Goal: Find specific page/section: Find specific page/section

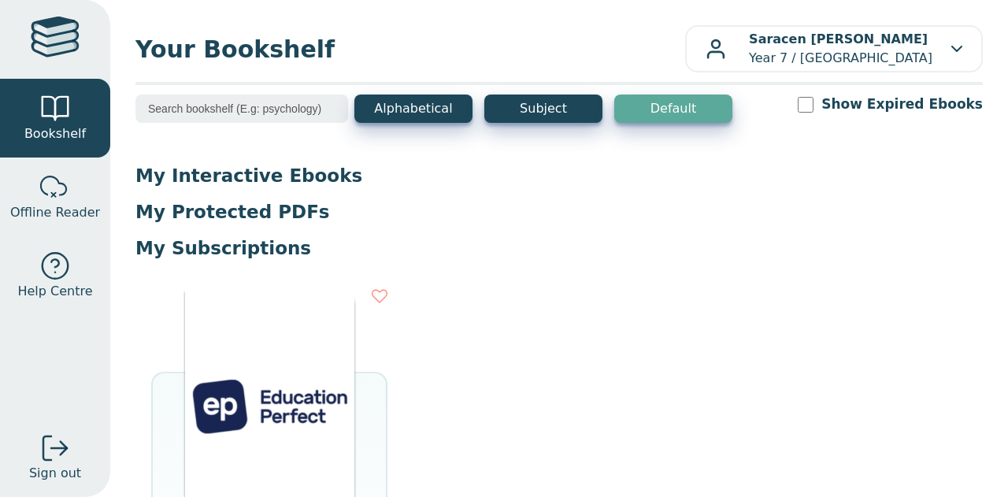
scroll to position [6, 0]
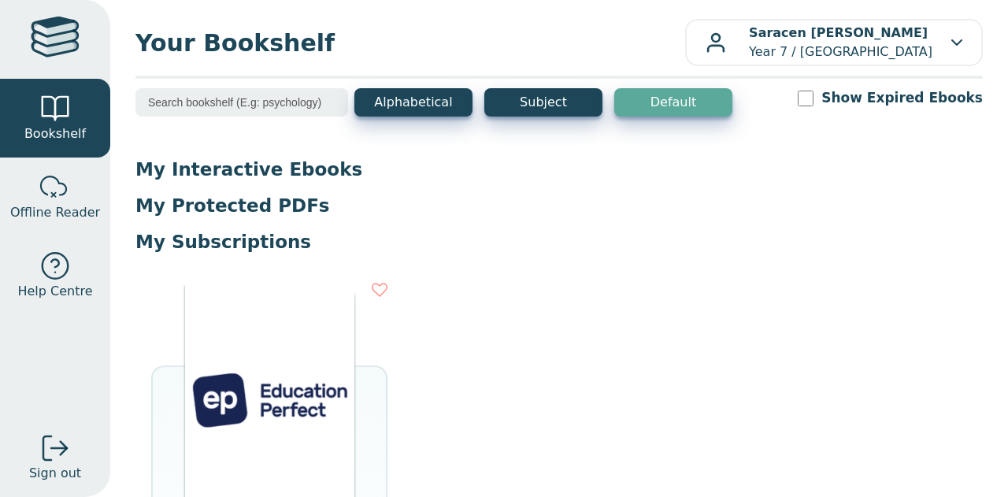
click at [813, 95] on input "Show Expired Ebooks" at bounding box center [806, 99] width 16 height 16
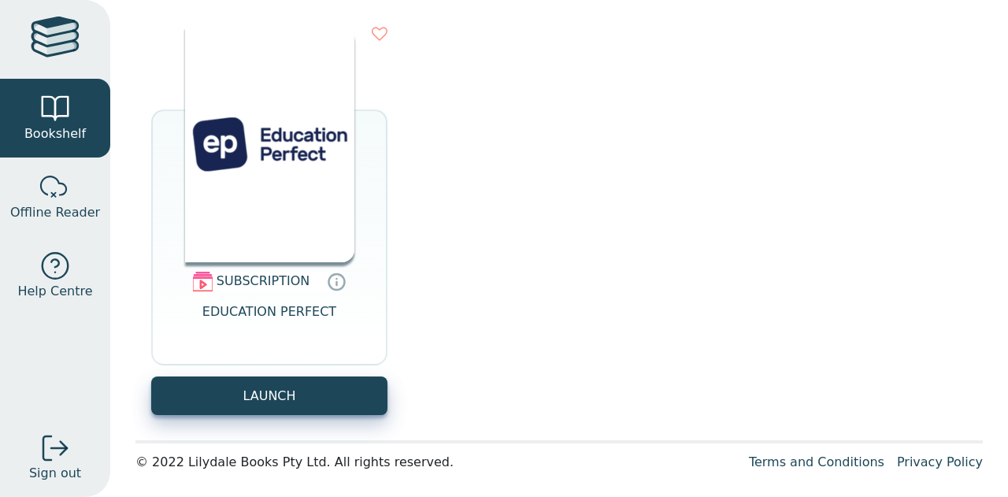
scroll to position [0, 0]
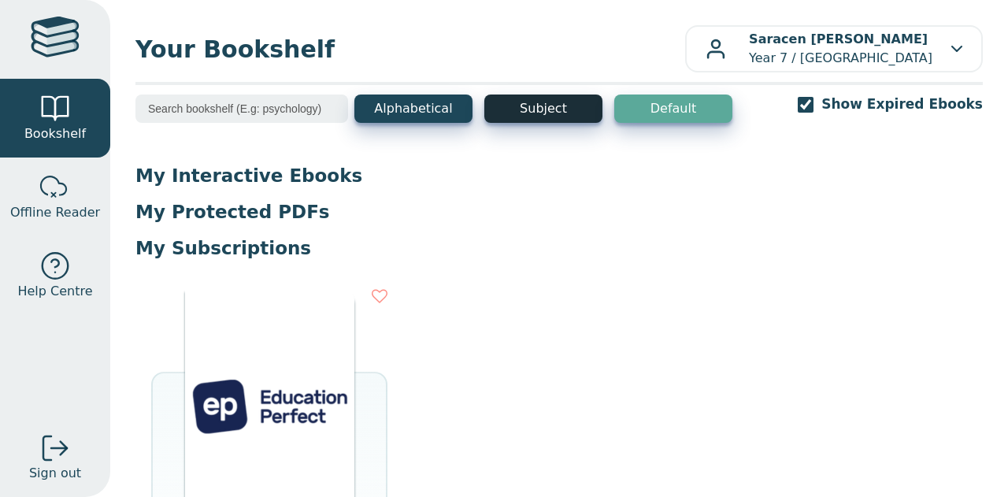
click at [561, 119] on button "Subject" at bounding box center [543, 108] width 118 height 28
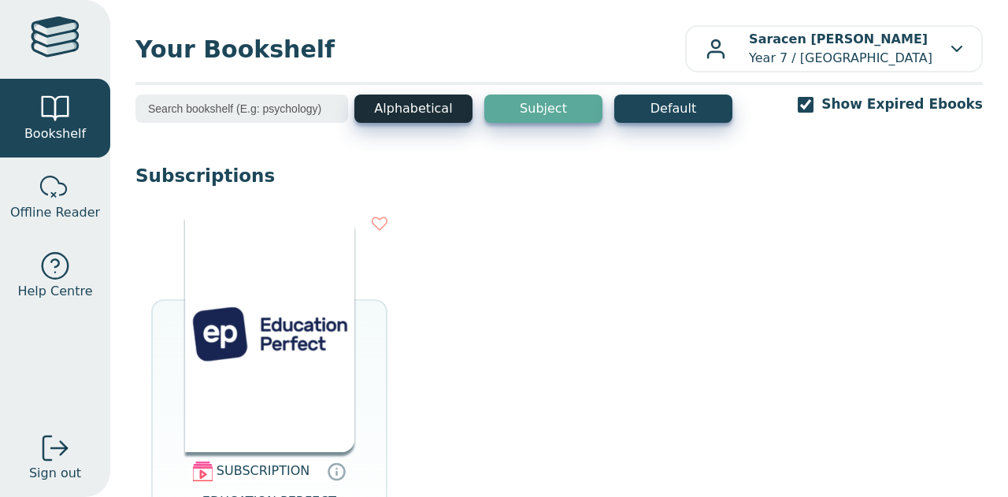
click at [365, 102] on button "Alphabetical" at bounding box center [413, 108] width 118 height 28
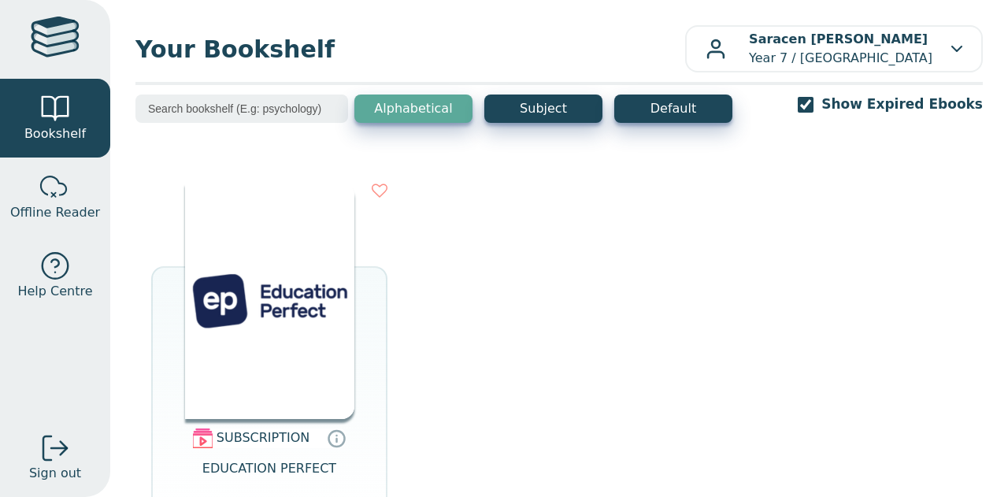
click at [647, 124] on div "Alphabetical Subject Default Show Expired Ebooks" at bounding box center [558, 118] width 847 height 49
click at [646, 115] on button "Default" at bounding box center [673, 108] width 118 height 28
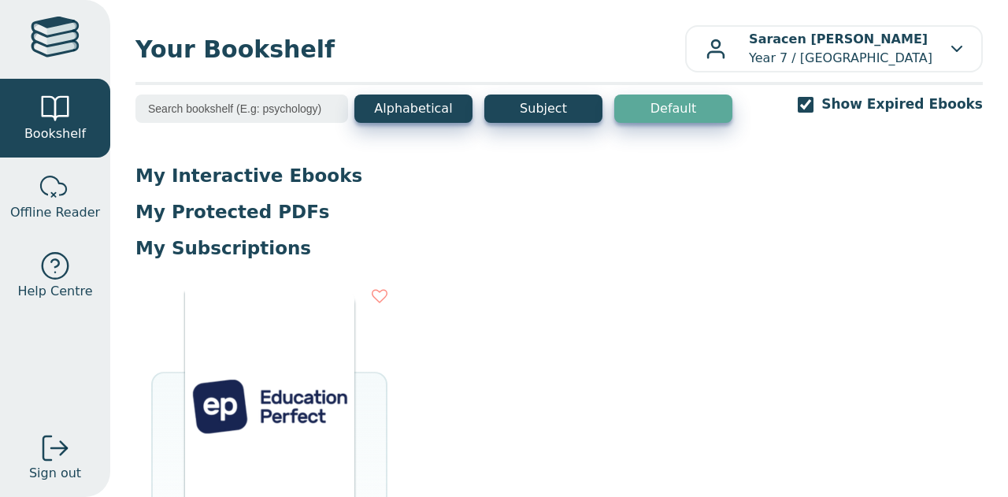
click at [813, 106] on input "Show Expired Ebooks" at bounding box center [806, 105] width 16 height 16
checkbox input "false"
click at [24, 197] on link "Offline Reader" at bounding box center [55, 196] width 110 height 79
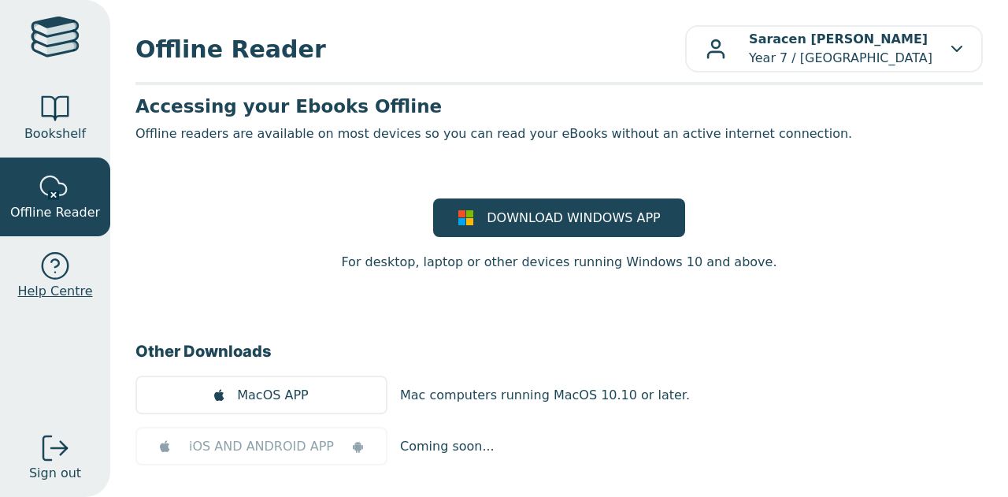
click at [63, 272] on div at bounding box center [54, 265] width 31 height 31
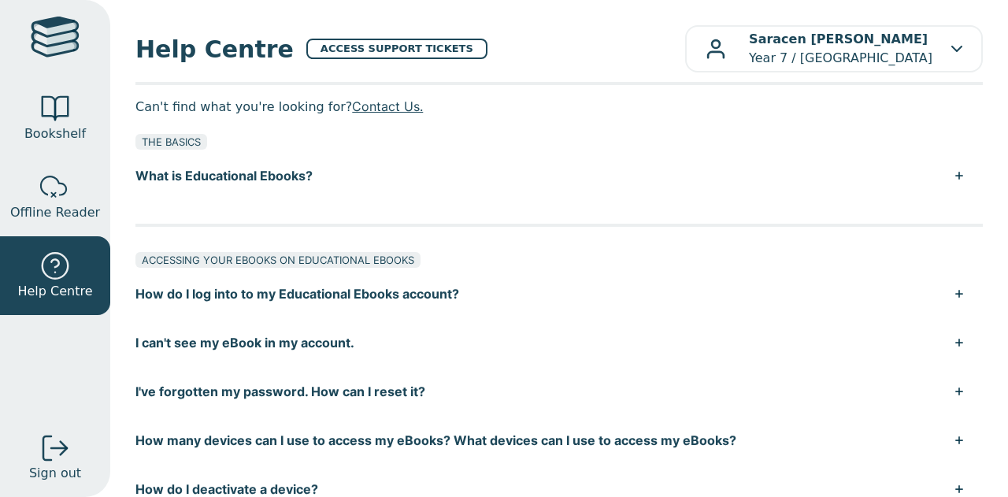
click at [48, 20] on div at bounding box center [55, 40] width 49 height 46
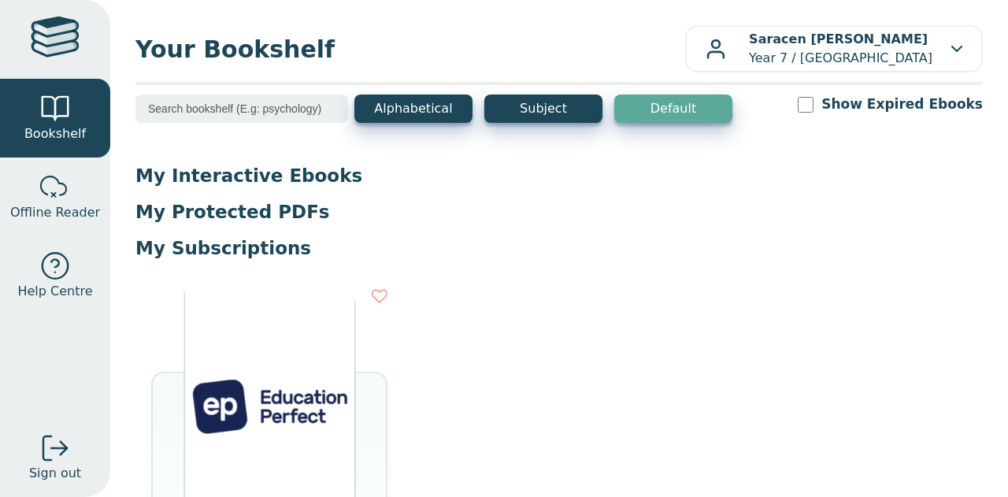
click at [219, 472] on img at bounding box center [269, 406] width 169 height 236
